Goal: Information Seeking & Learning: Learn about a topic

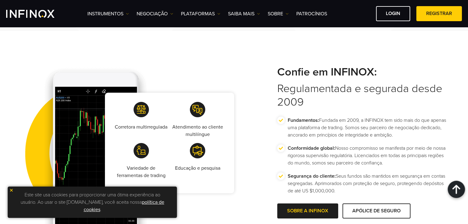
scroll to position [1093, 0]
click at [280, 15] on link "SOBRE" at bounding box center [278, 13] width 21 height 7
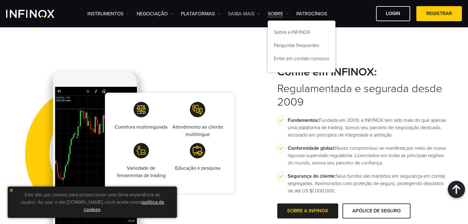
scroll to position [0, 0]
click at [244, 11] on link "Saiba mais" at bounding box center [244, 13] width 32 height 7
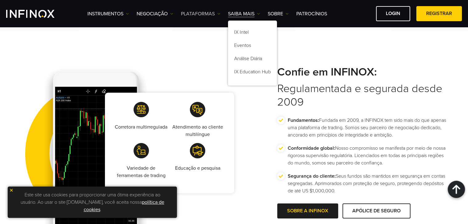
click at [212, 10] on link "PLATAFORMAS" at bounding box center [200, 13] width 39 height 7
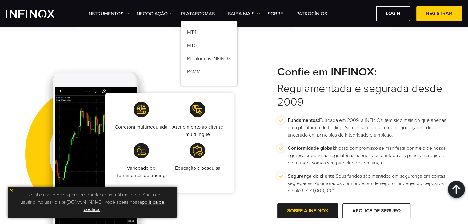
click at [169, 10] on div "Instrumentos Instrumentos Informações sobre produtos NEGOCIAÇÃO Contas DEMO" at bounding box center [274, 13] width 374 height 15
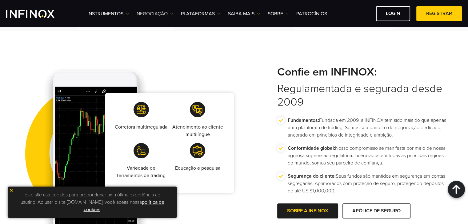
click at [163, 12] on link "NEGOCIAÇÃO" at bounding box center [155, 13] width 37 height 7
click at [122, 14] on link "Instrumentos" at bounding box center [108, 13] width 42 height 7
click at [146, 13] on link "NEGOCIAÇÃO" at bounding box center [155, 13] width 37 height 7
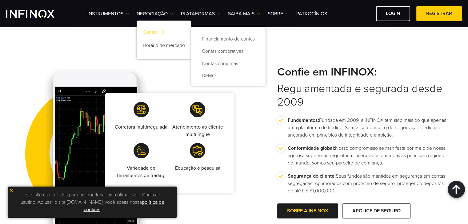
click at [154, 31] on link "Contas" at bounding box center [164, 33] width 54 height 13
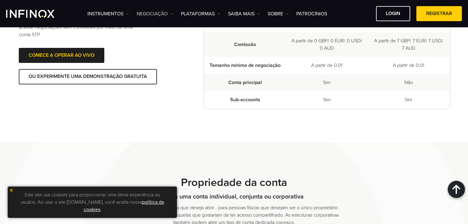
click at [167, 16] on link "NEGOCIAÇÃO" at bounding box center [155, 13] width 37 height 7
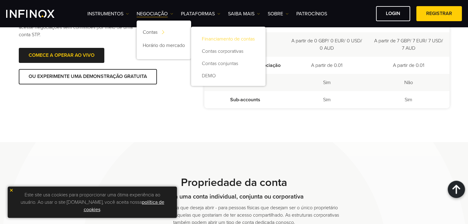
click at [213, 39] on link "Financiamento de contas" at bounding box center [228, 39] width 62 height 12
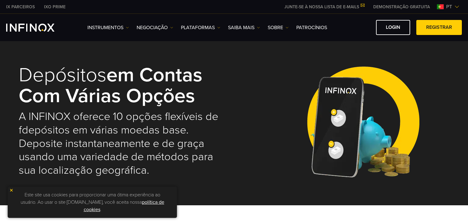
select select "***"
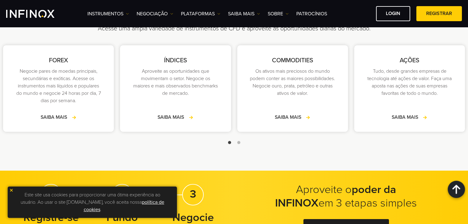
scroll to position [922, 0]
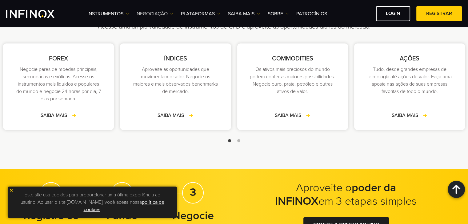
click at [169, 12] on link "NEGOCIAÇÃO" at bounding box center [155, 13] width 37 height 7
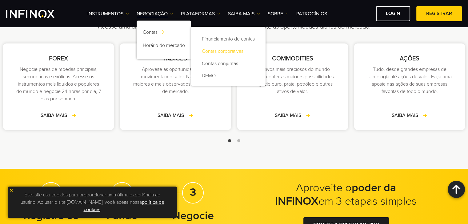
click at [218, 54] on link "Contas corporativas" at bounding box center [228, 51] width 62 height 12
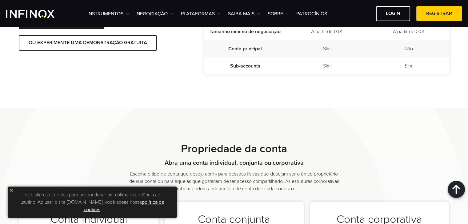
scroll to position [188, 0]
